Goal: Transaction & Acquisition: Purchase product/service

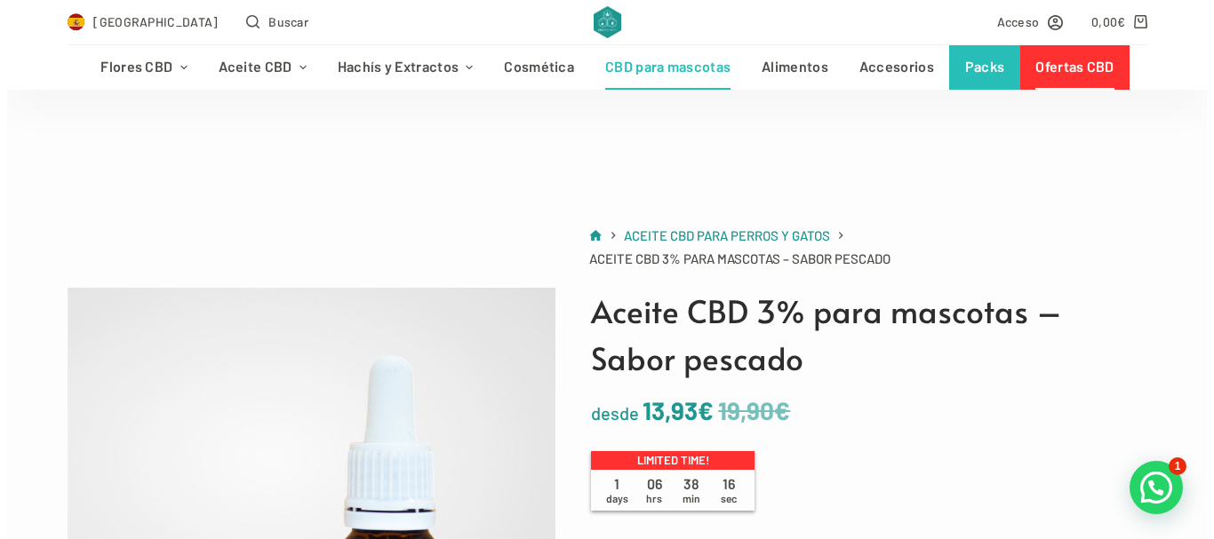
scroll to position [355, 0]
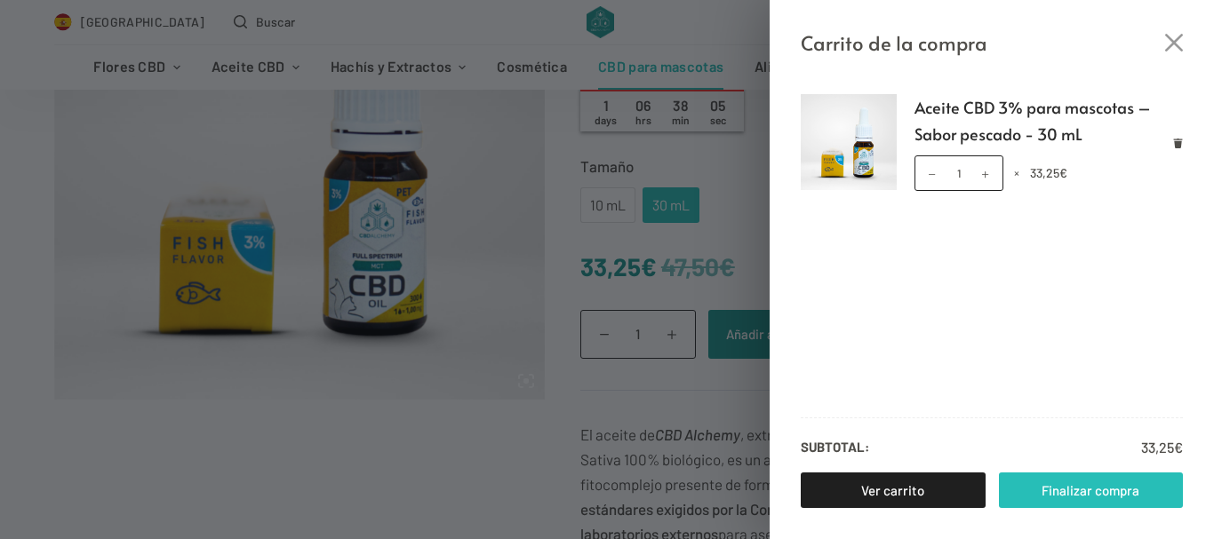
click at [1057, 487] on link "Finalizar compra" at bounding box center [1091, 491] width 185 height 36
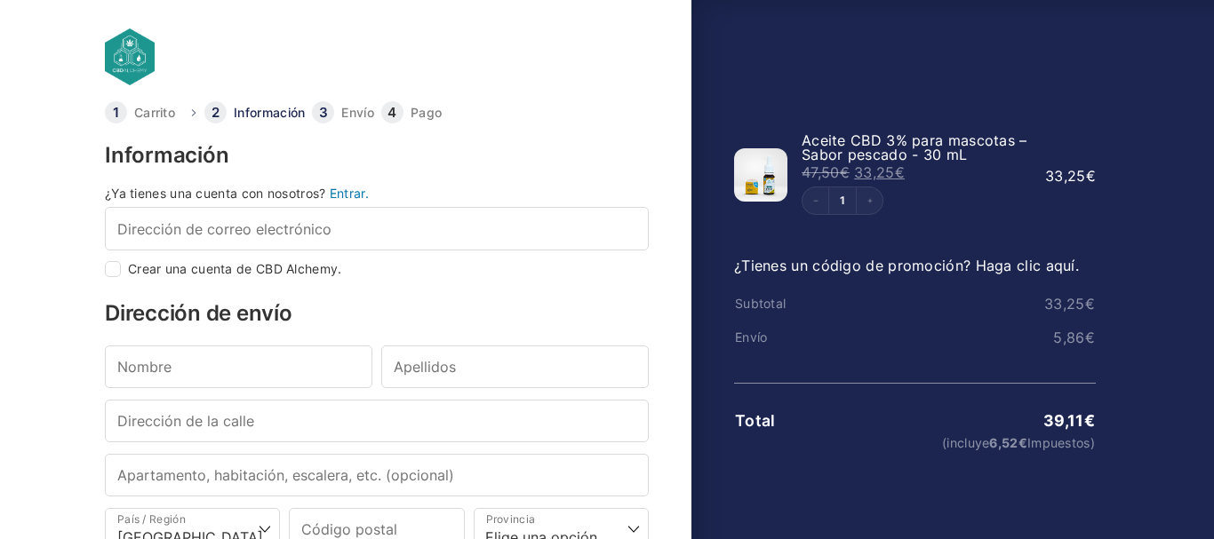
select select "B"
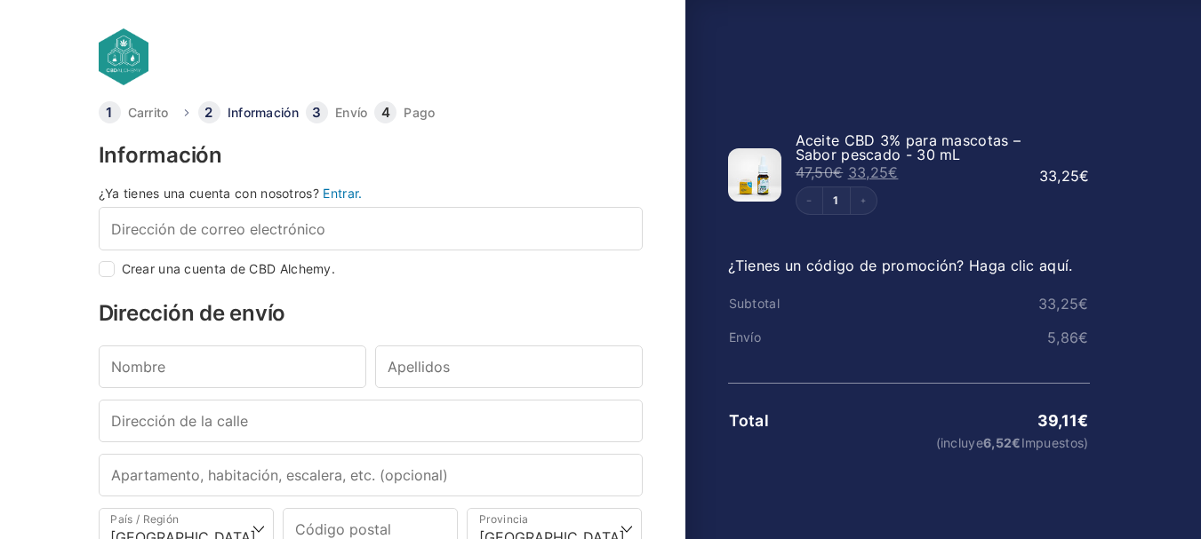
click at [1033, 267] on link "¿Tienes un código de promoción? Haga clic aquí." at bounding box center [900, 266] width 345 height 18
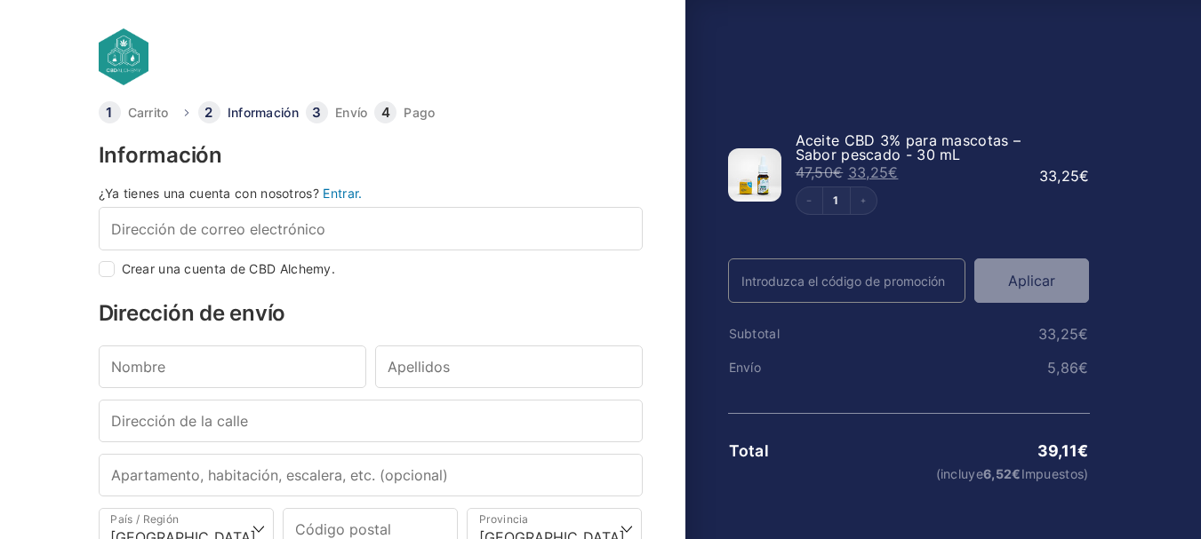
click at [1033, 272] on button "Aplicar" at bounding box center [1031, 281] width 115 height 44
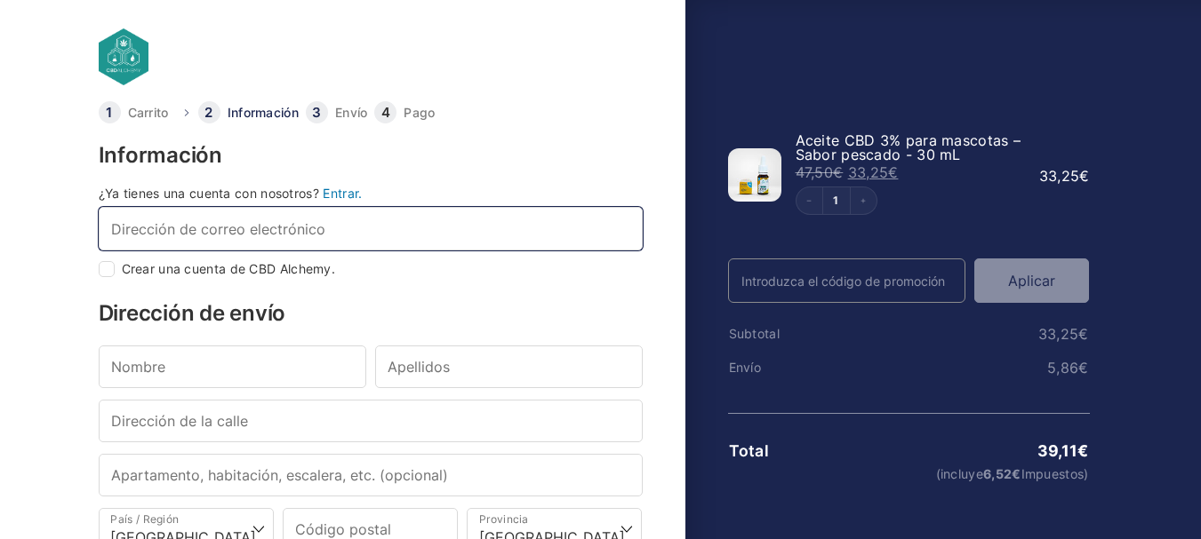
click at [240, 224] on input "Dirección de correo electrónico *" at bounding box center [371, 228] width 544 height 43
type input "[EMAIL_ADDRESS][DOMAIN_NAME]"
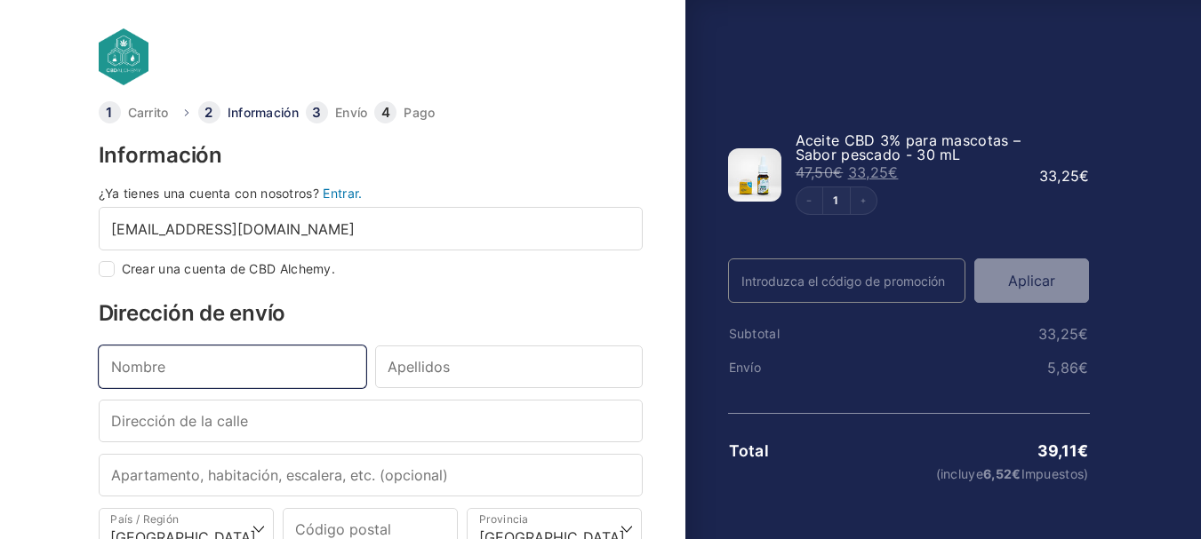
type input "[PERSON_NAME]"
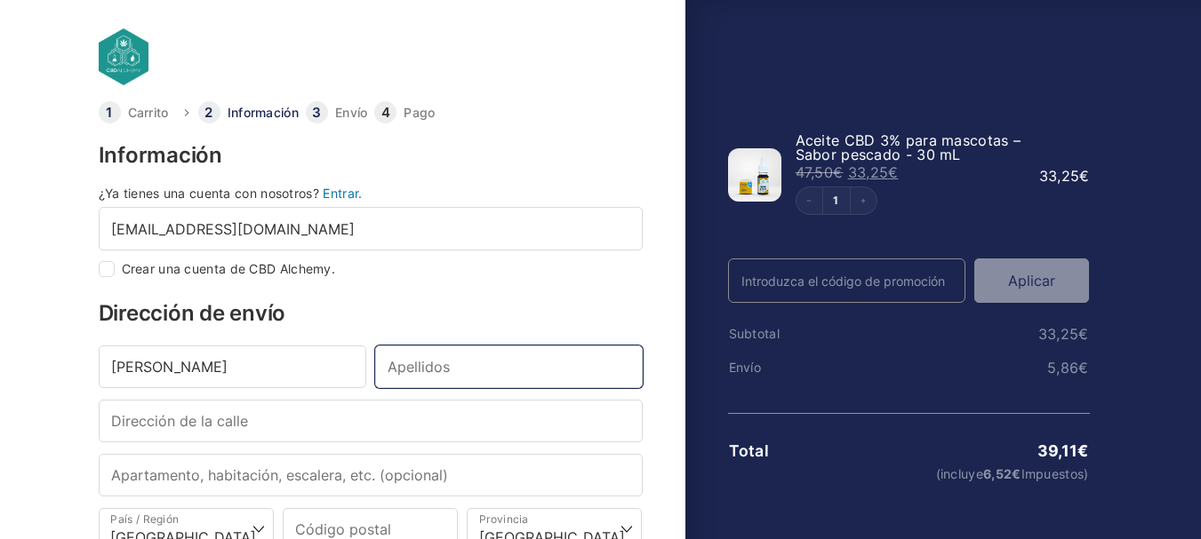
type input "[PERSON_NAME]"
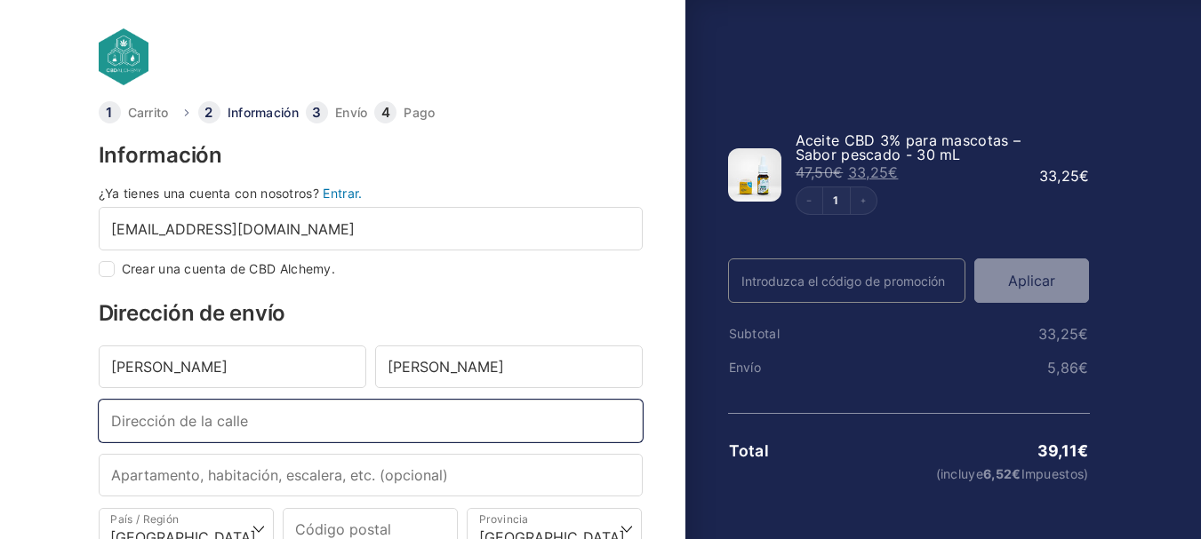
type input "Dr. [PERSON_NAME], 11 -"
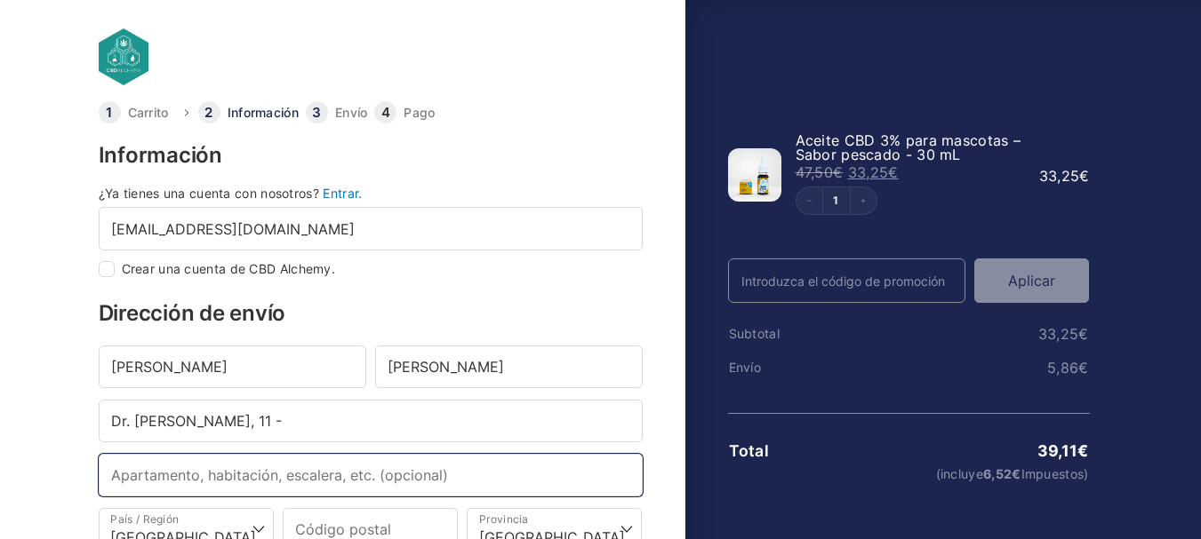
type input "casa"
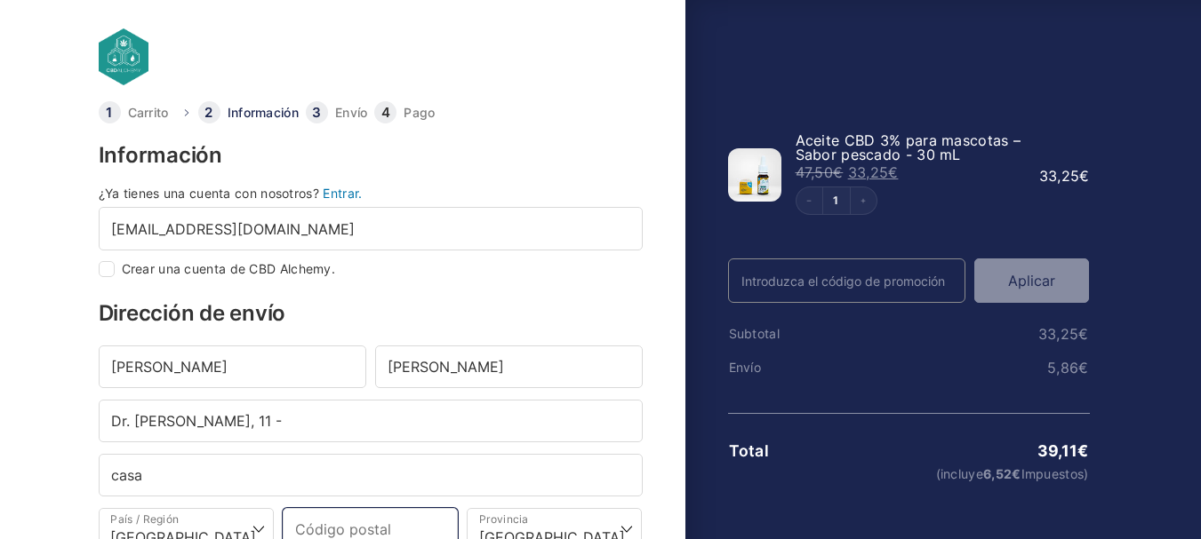
type input "43883"
select select "T"
type input "[PERSON_NAME]"
type input "[PHONE_NUMBER]"
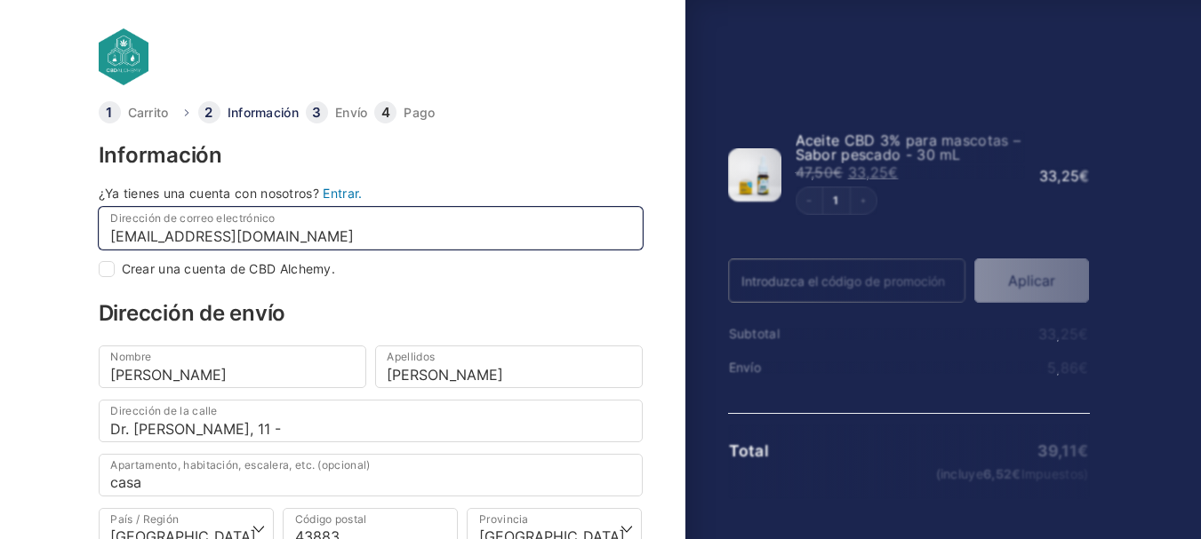
select select
checkbox input "true"
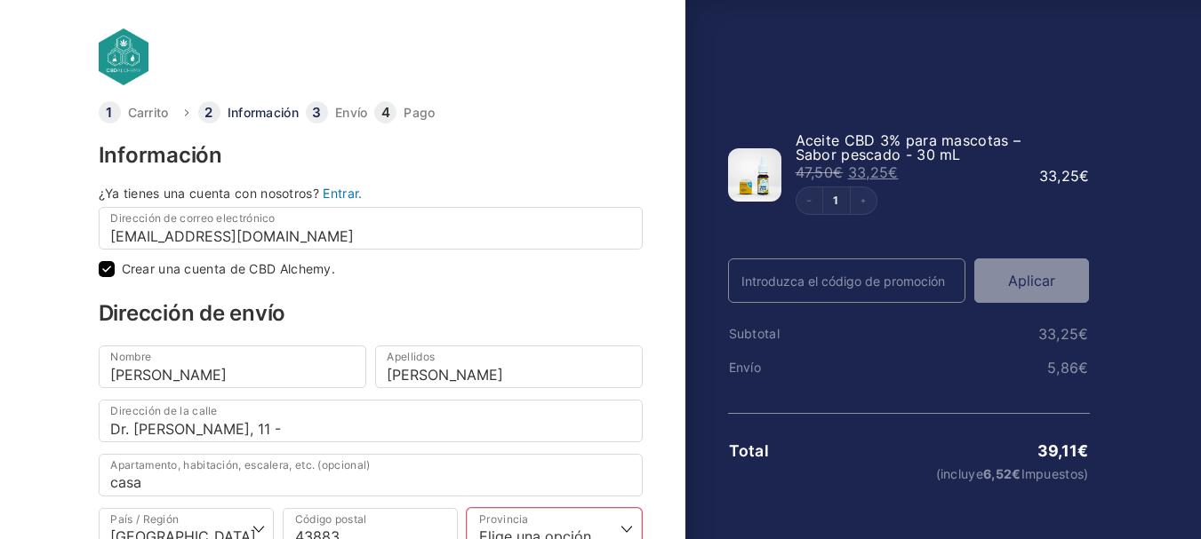
click at [1004, 290] on button "Aplicar" at bounding box center [1031, 281] width 115 height 44
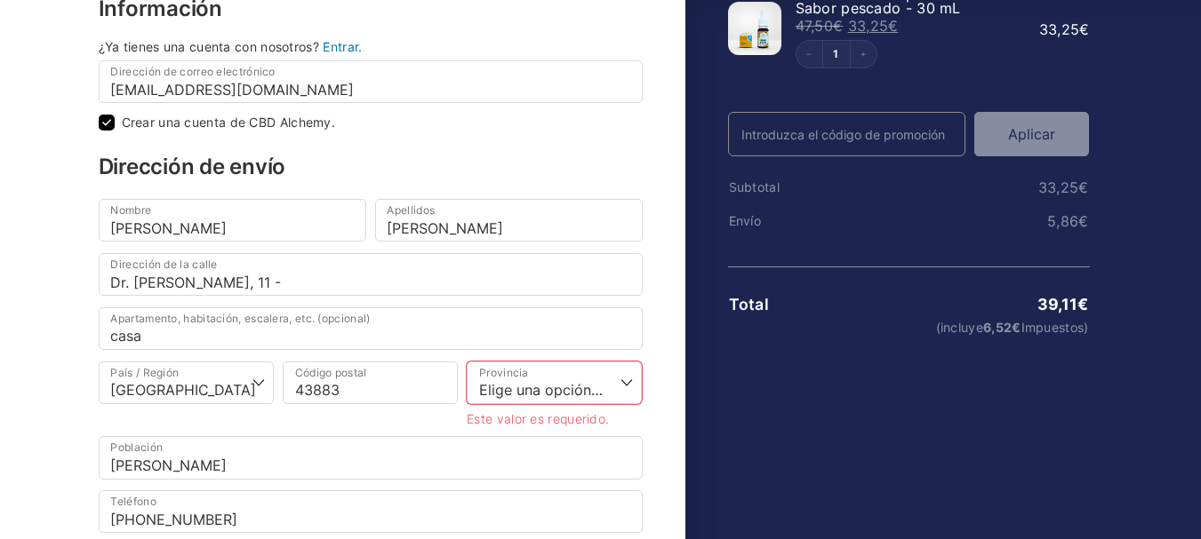
scroll to position [178, 0]
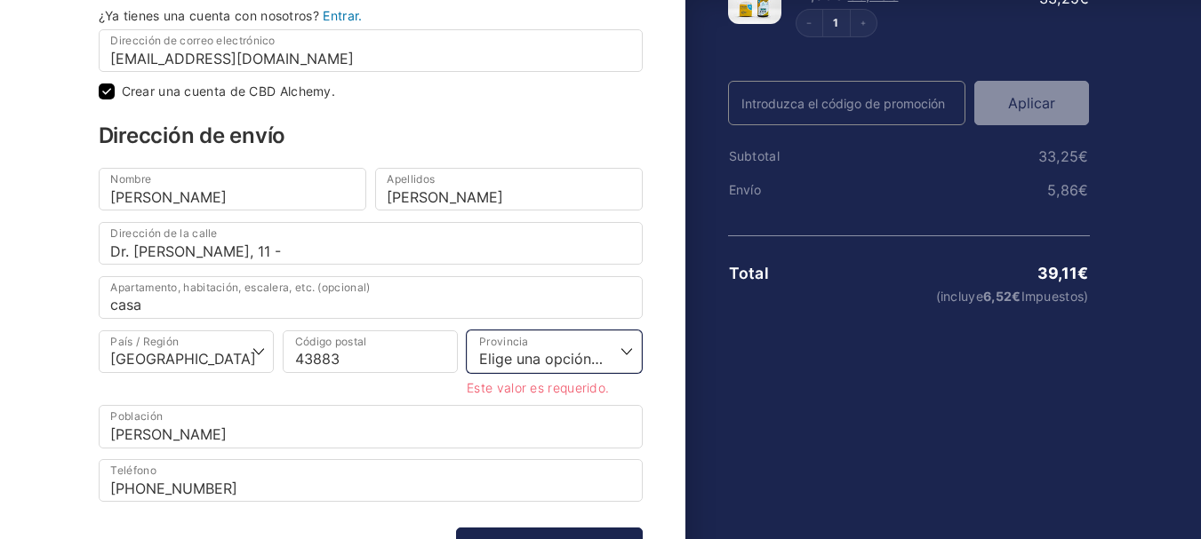
click at [632, 353] on select "Elige una opción… [GEOGRAPHIC_DATA] [GEOGRAPHIC_DATA] [GEOGRAPHIC_DATA] [GEOGRA…" at bounding box center [554, 352] width 175 height 43
select select "T"
click at [467, 331] on select "Elige una opción… [GEOGRAPHIC_DATA] [GEOGRAPHIC_DATA] [GEOGRAPHIC_DATA] [GEOGRA…" at bounding box center [554, 352] width 175 height 43
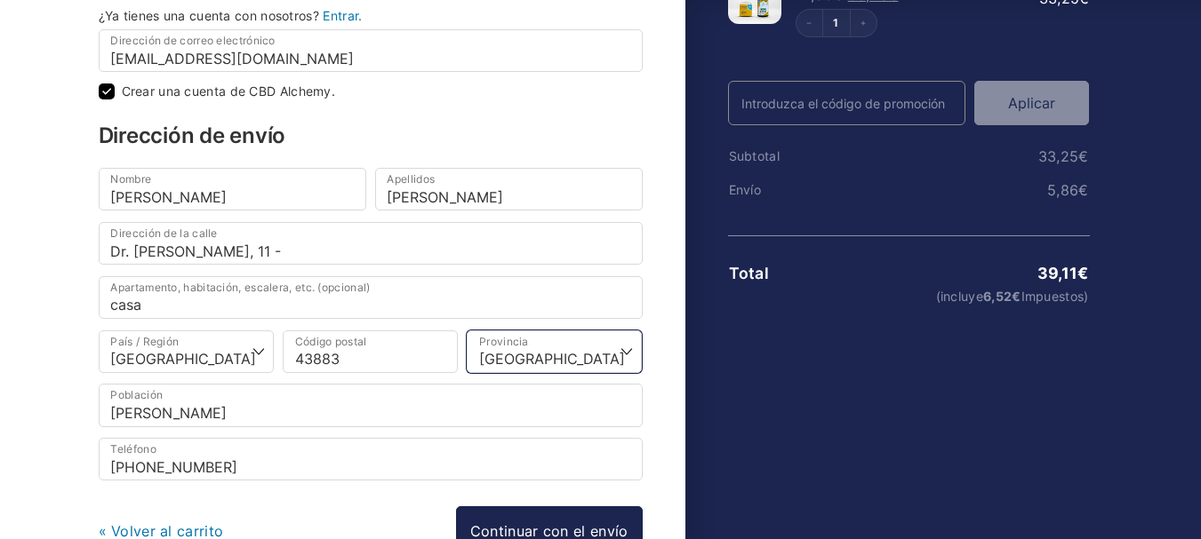
scroll to position [267, 0]
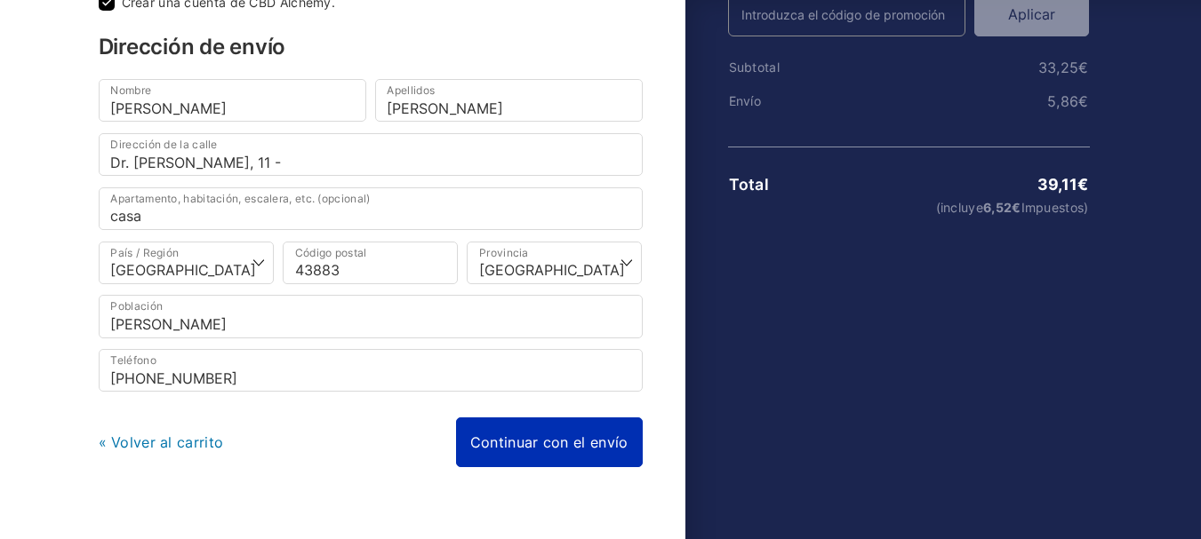
click at [486, 438] on link "Continuar con el envío" at bounding box center [549, 443] width 187 height 50
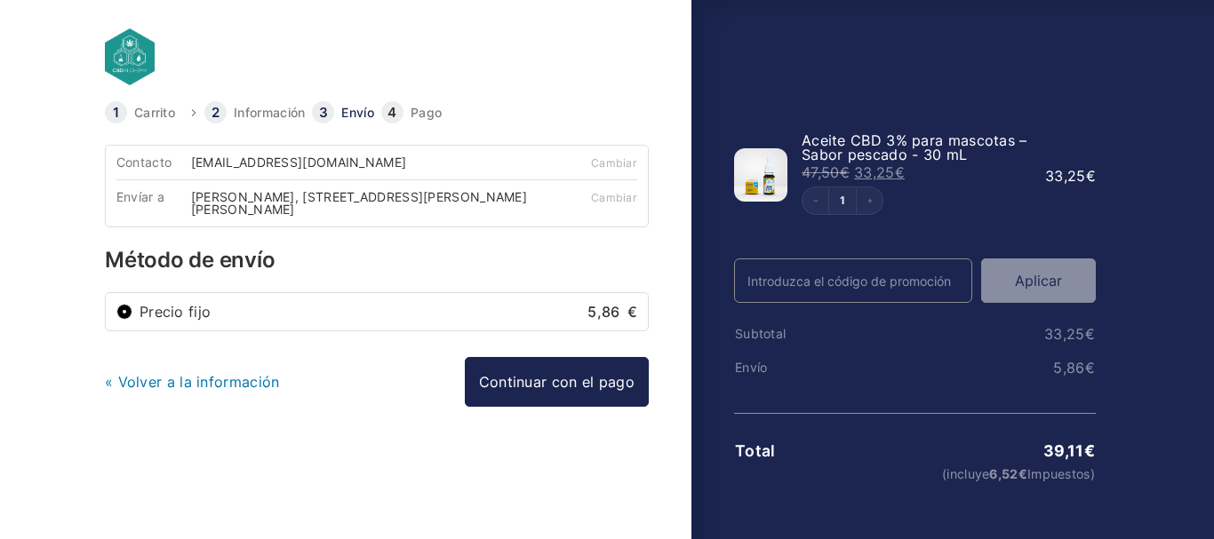
click at [788, 285] on input "Código Promo" at bounding box center [853, 281] width 238 height 44
click at [779, 291] on input "Código Promo" at bounding box center [853, 281] width 238 height 44
click at [781, 284] on input "Código Promo" at bounding box center [853, 281] width 238 height 44
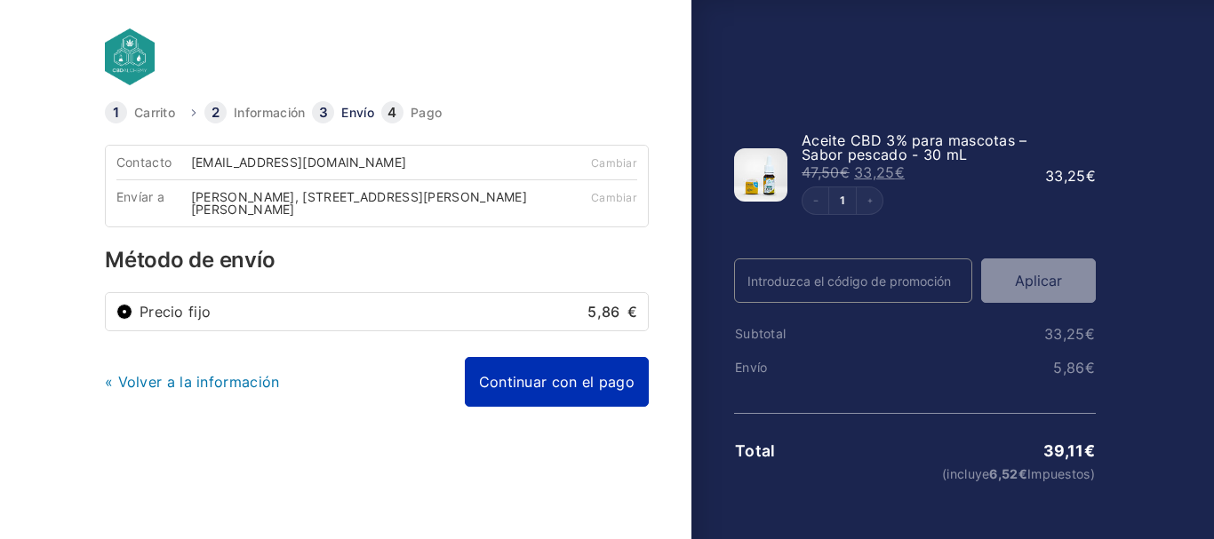
click at [520, 387] on link "Continuar con el pago" at bounding box center [557, 382] width 184 height 50
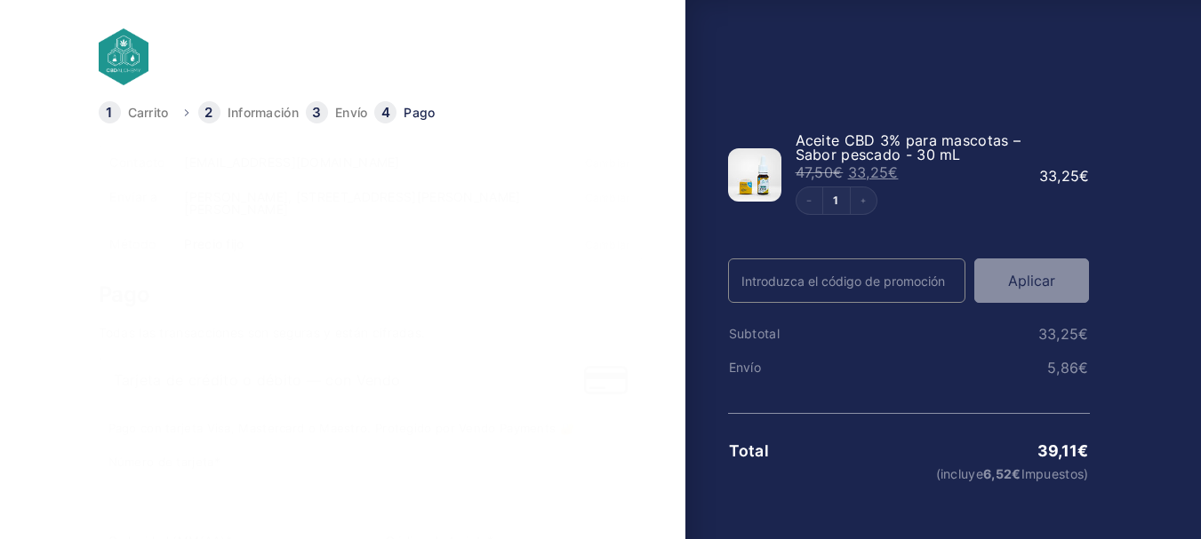
scroll to position [89, 0]
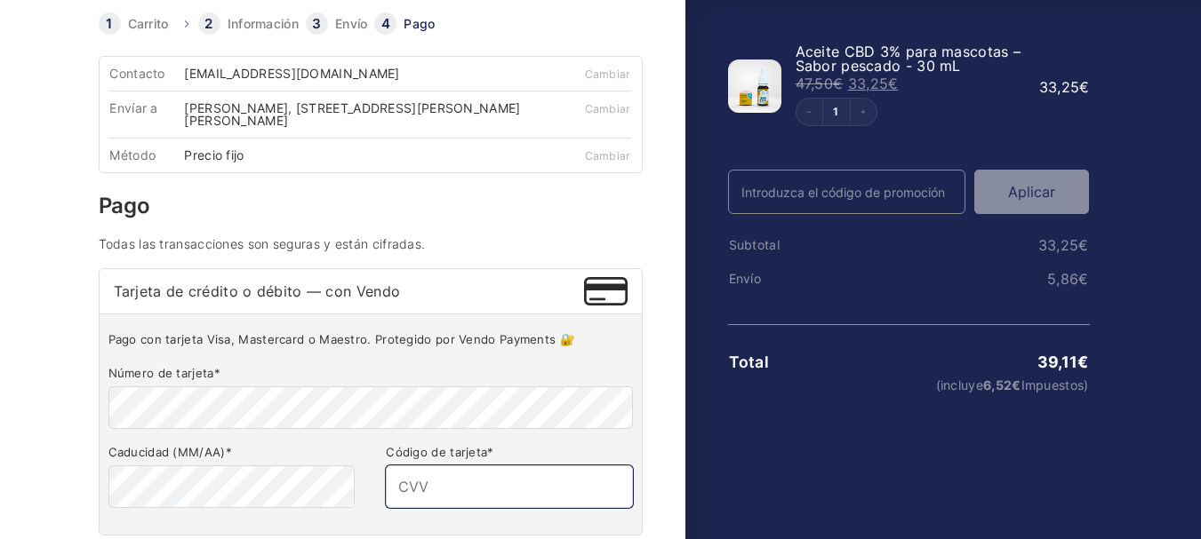
type input "324"
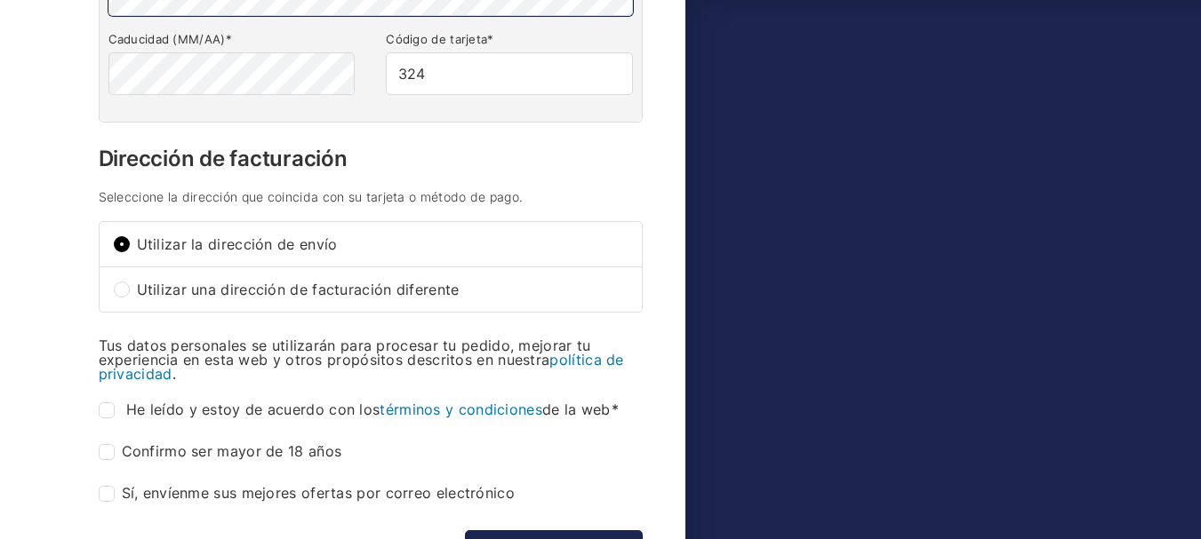
scroll to position [533, 0]
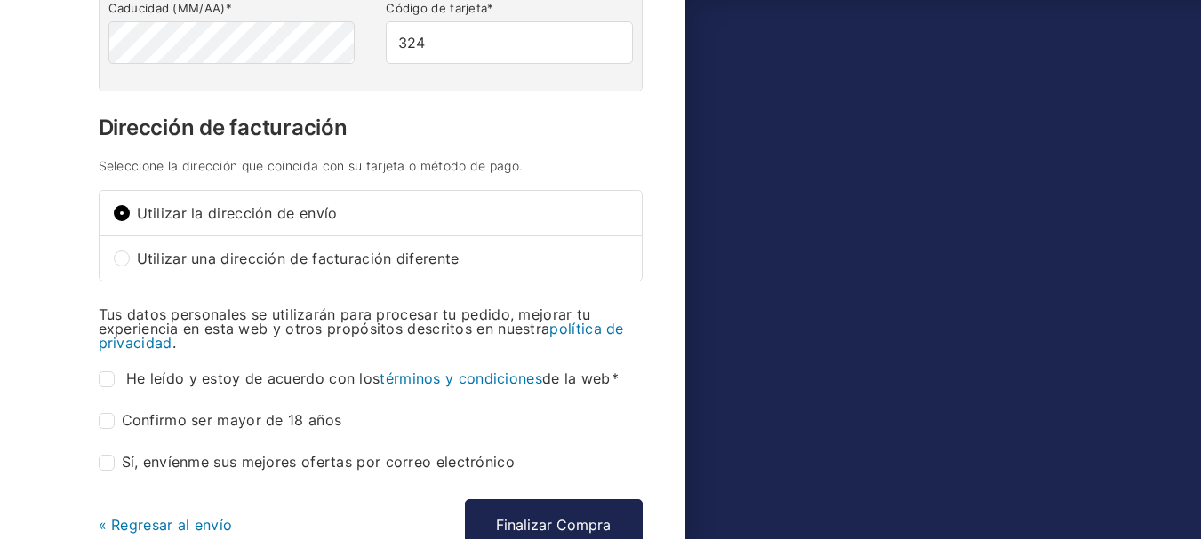
click at [103, 391] on p "He leído y estoy de acuerdo con los términos y condiciones de la web *" at bounding box center [371, 379] width 544 height 30
click at [108, 378] on input "He leído y estoy de acuerdo con los términos y condiciones de la web *" at bounding box center [107, 379] width 16 height 16
checkbox input "true"
click at [107, 418] on input "Confirmo ser mayor de 18 años *" at bounding box center [107, 421] width 16 height 16
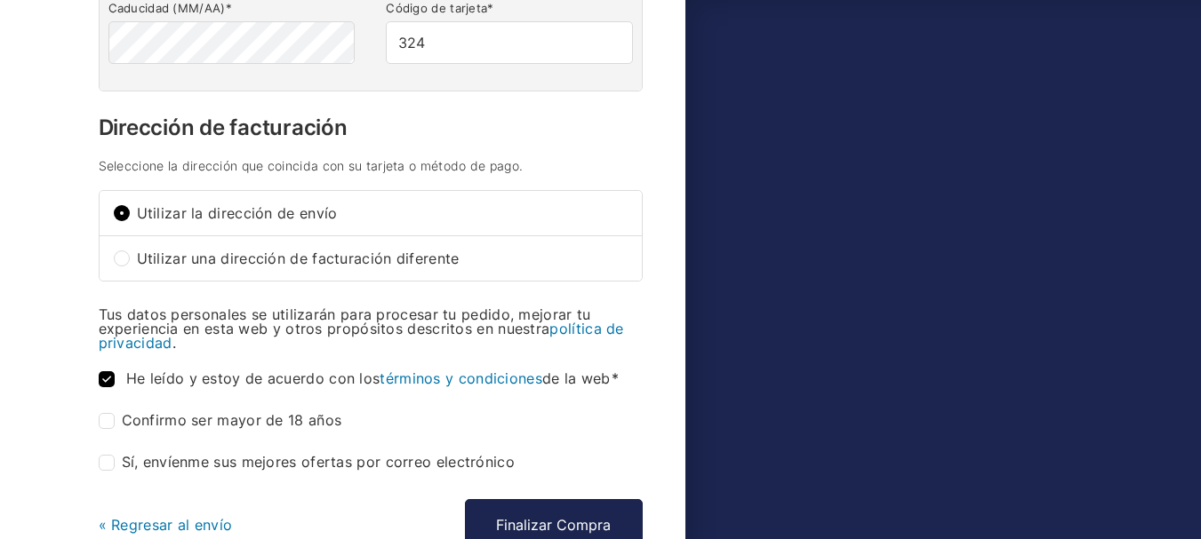
click at [107, 418] on input "Confirmo ser mayor de 18 años *" at bounding box center [107, 421] width 16 height 16
checkbox input "true"
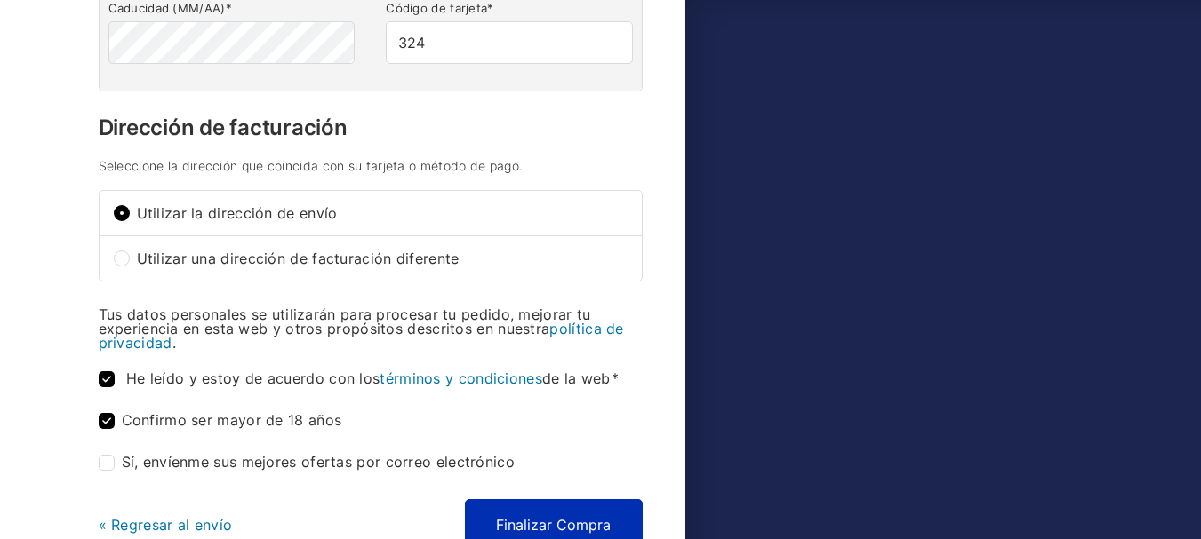
click at [518, 520] on button "Finalizar Compra" at bounding box center [554, 525] width 178 height 52
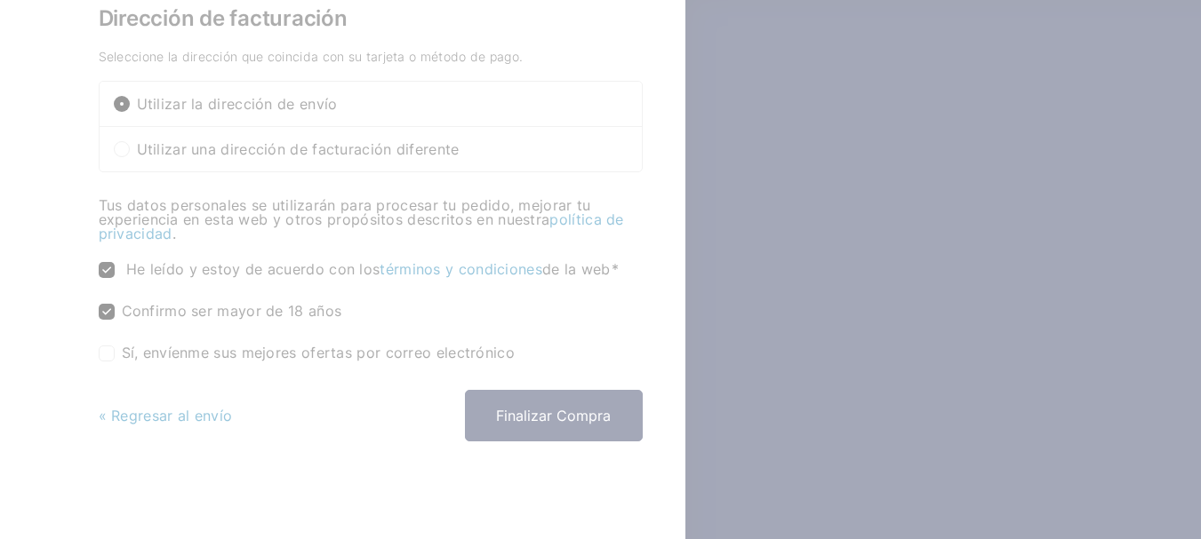
scroll to position [649, 0]
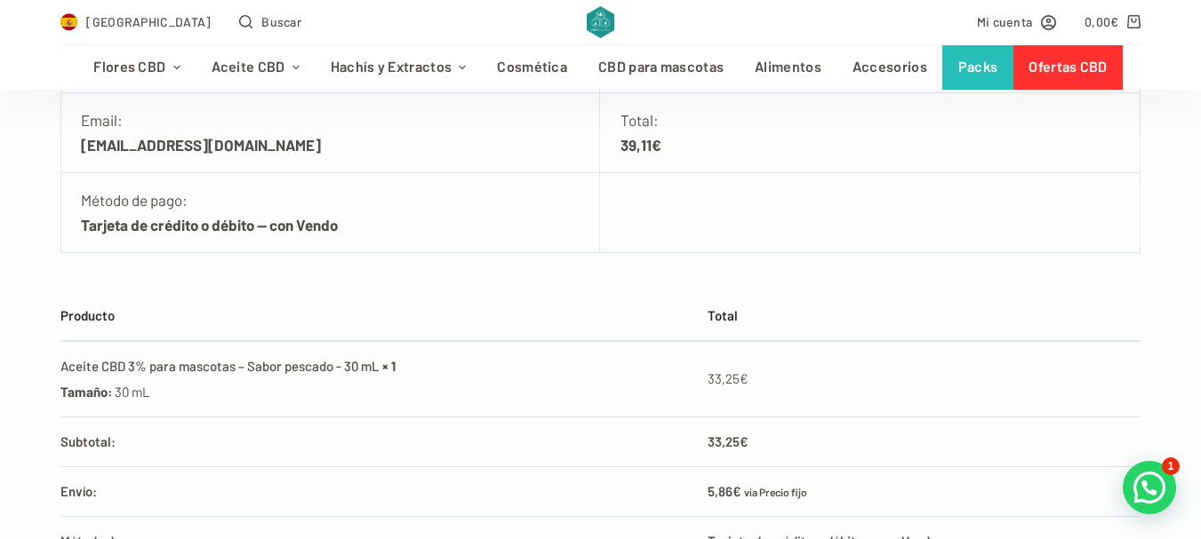
scroll to position [533, 0]
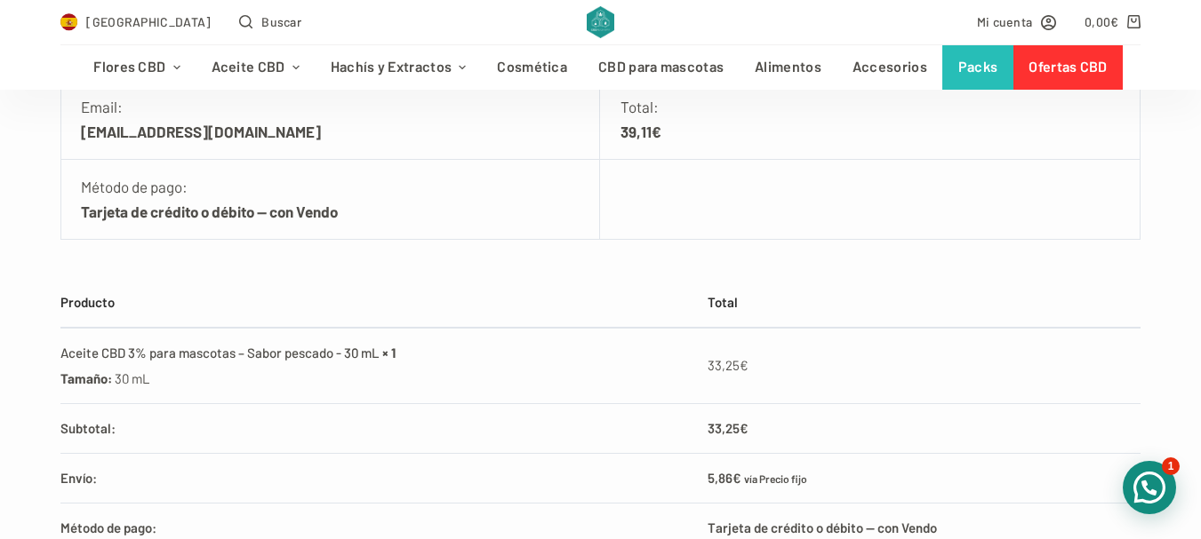
click at [1142, 489] on div at bounding box center [1148, 487] width 53 height 53
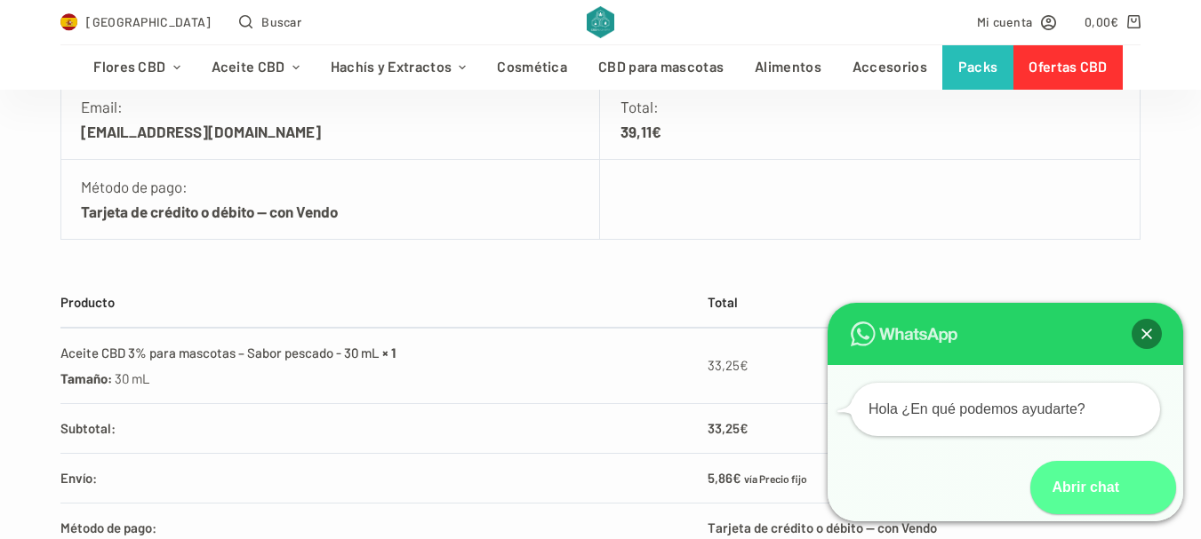
click at [1142, 489] on icon at bounding box center [1148, 487] width 53 height 53
click at [1142, 489] on icon at bounding box center [1149, 488] width 28 height 27
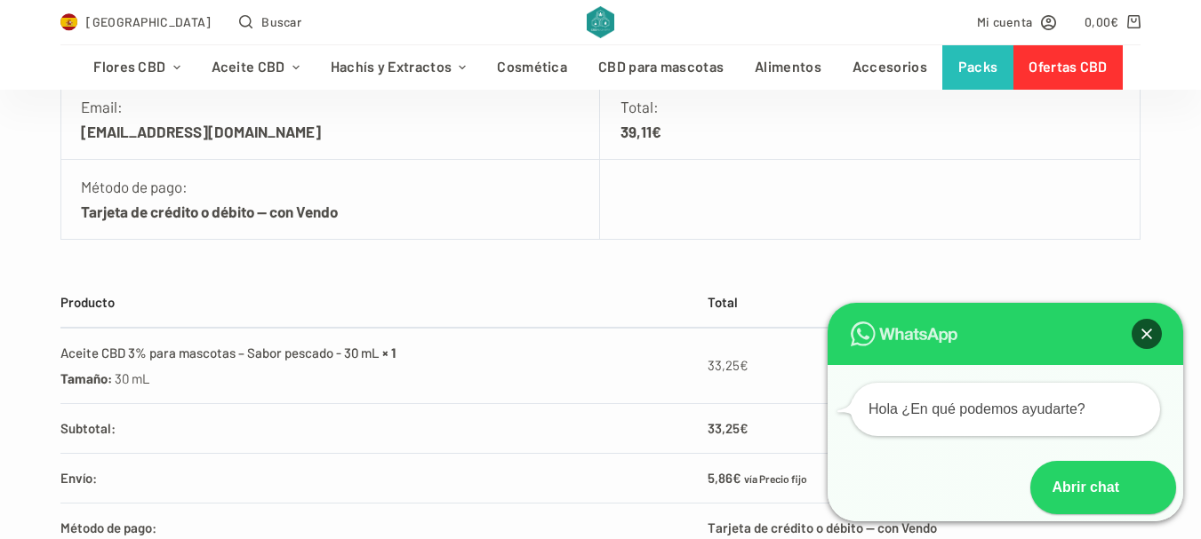
click at [1153, 333] on div at bounding box center [1146, 334] width 30 height 30
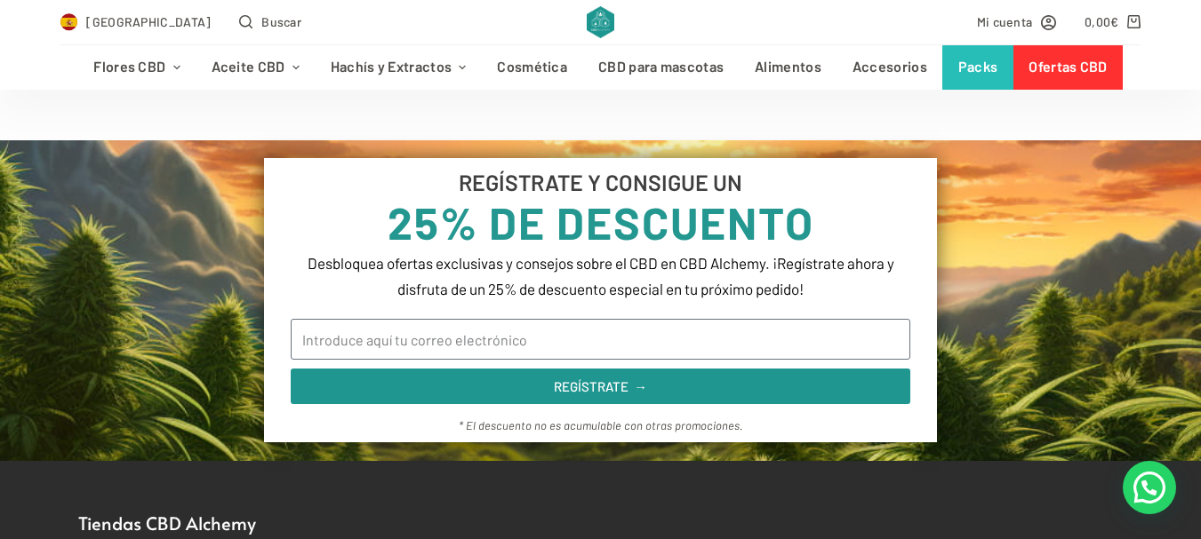
scroll to position [1422, 0]
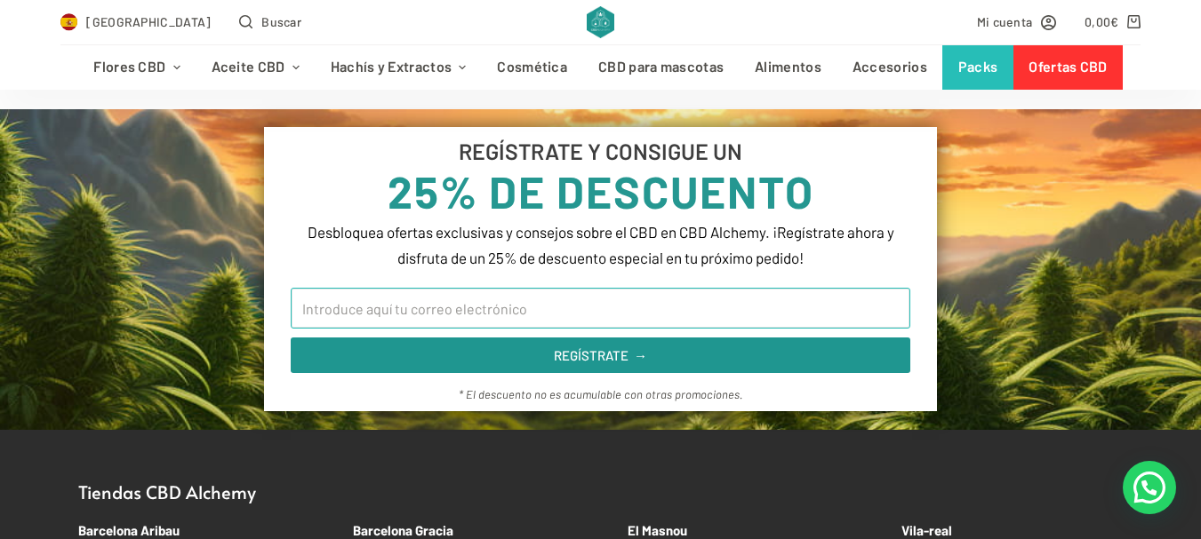
click at [357, 303] on input "Email" at bounding box center [600, 308] width 618 height 41
type input "[EMAIL_ADDRESS][DOMAIN_NAME]"
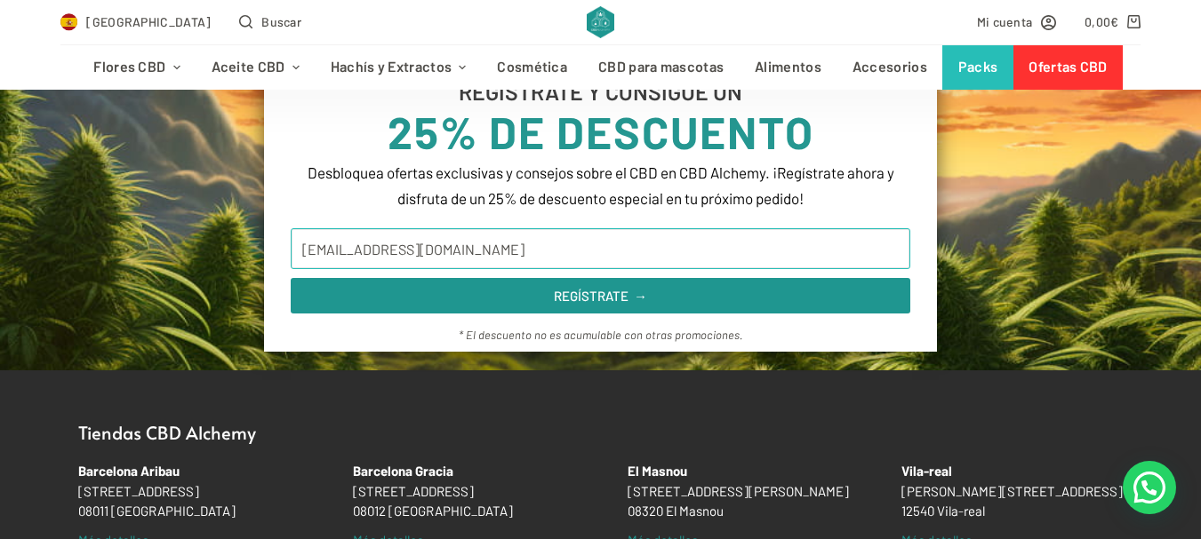
scroll to position [1511, 0]
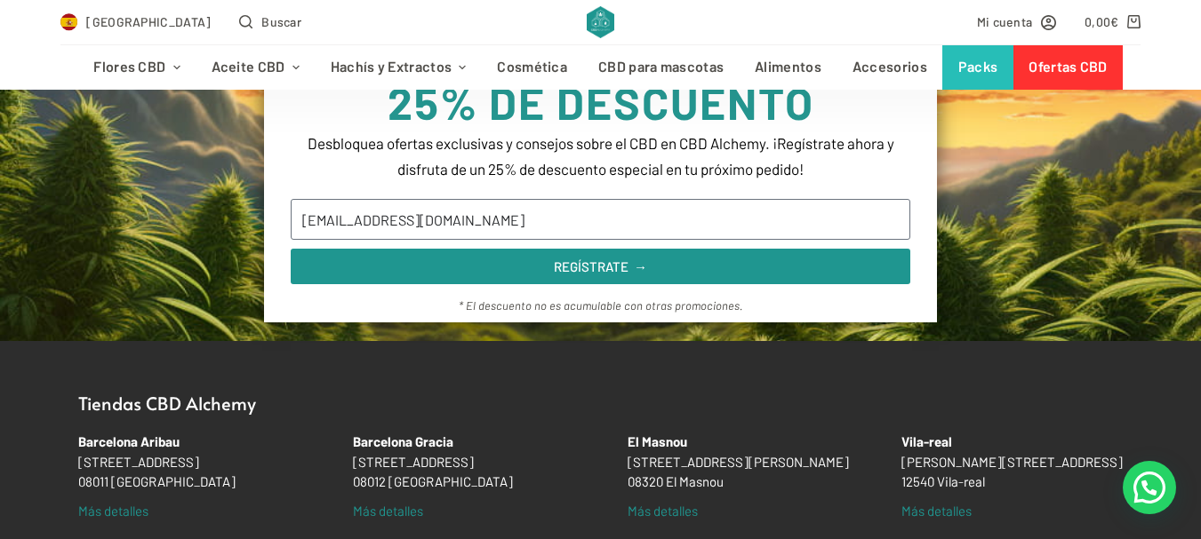
click at [1112, 147] on section "REGÍSTRATE Y CONSIGUE UN 25% DE DESCUENTO Desbloquea ofertas exclusivas y conse…" at bounding box center [600, 180] width 1201 height 321
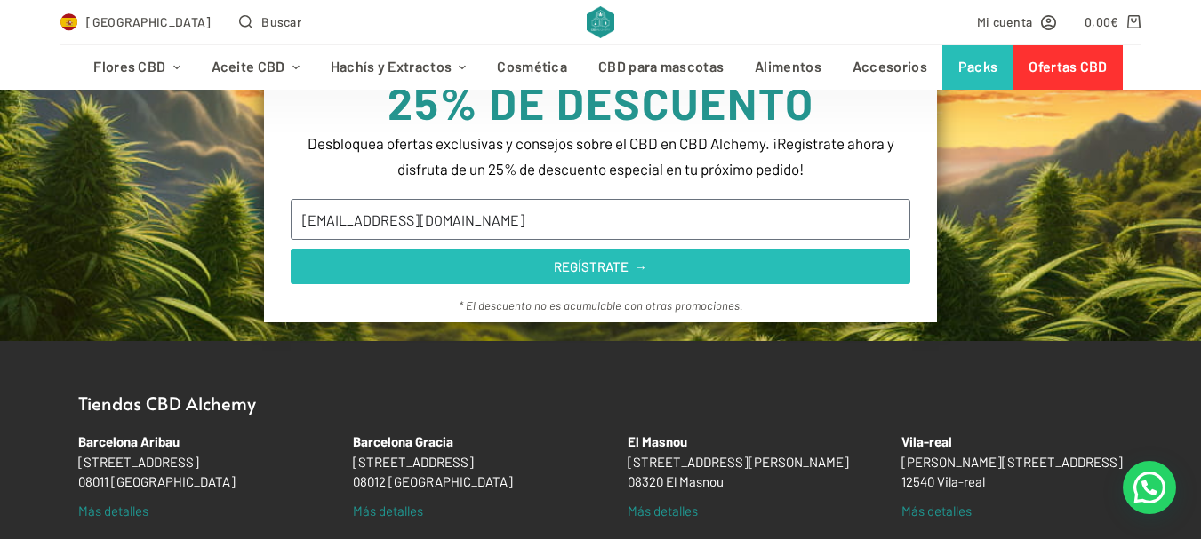
click at [642, 262] on span "REGÍSTRATE →" at bounding box center [600, 266] width 93 height 13
